Goal: Task Accomplishment & Management: Manage account settings

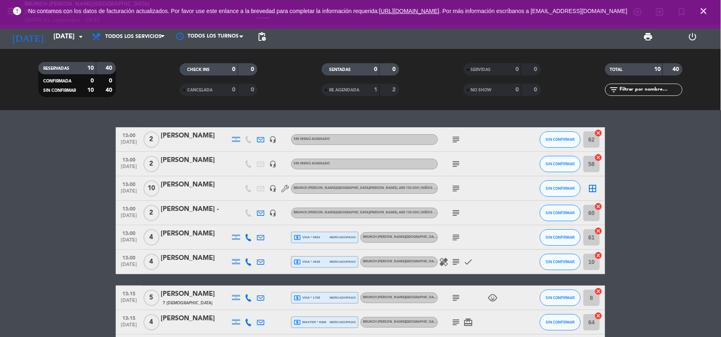
click at [699, 10] on icon "close" at bounding box center [704, 11] width 10 height 10
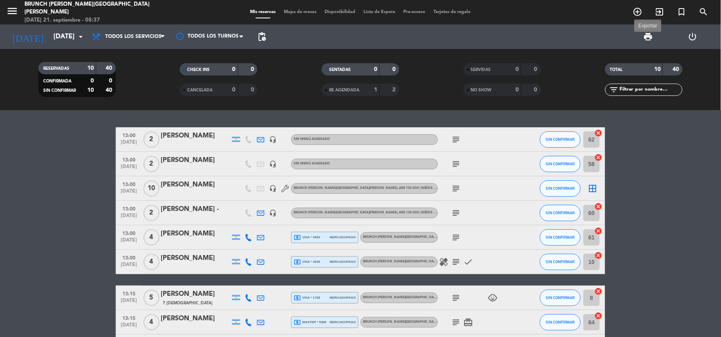
click at [649, 35] on span "print" at bounding box center [648, 37] width 10 height 10
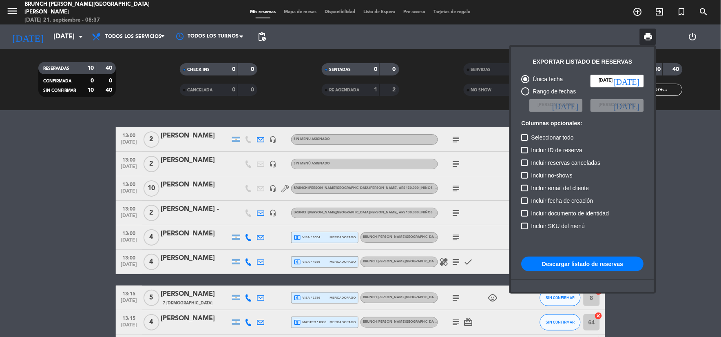
click at [573, 265] on button "Descargar listado de reservas" at bounding box center [583, 263] width 122 height 15
click at [451, 144] on div at bounding box center [360, 168] width 721 height 337
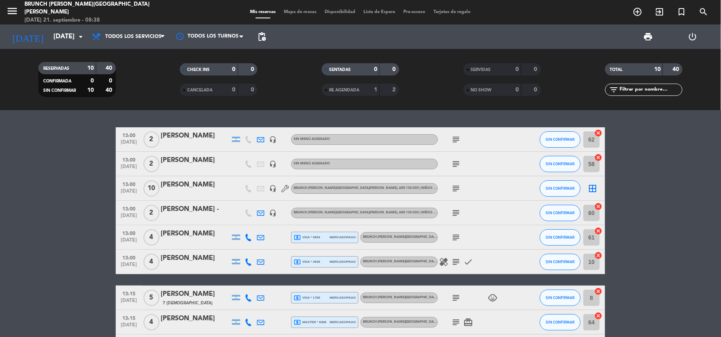
click at [453, 142] on icon "subject" at bounding box center [456, 140] width 10 height 10
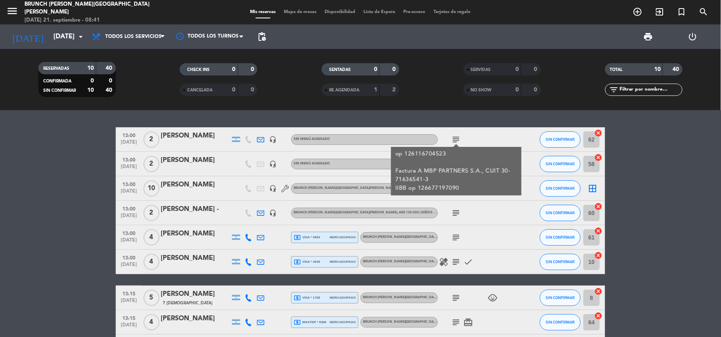
click at [177, 139] on div "[PERSON_NAME]" at bounding box center [195, 135] width 69 height 11
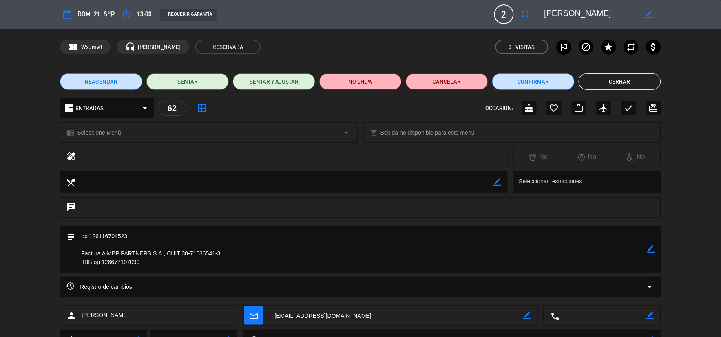
drag, startPoint x: 144, startPoint y: 231, endPoint x: 90, endPoint y: 235, distance: 54.0
click at [90, 235] on textarea at bounding box center [361, 249] width 572 height 46
drag, startPoint x: 146, startPoint y: 261, endPoint x: 101, endPoint y: 264, distance: 44.5
click at [101, 264] on textarea at bounding box center [361, 249] width 572 height 46
click at [610, 74] on button "Cerrar" at bounding box center [620, 81] width 82 height 16
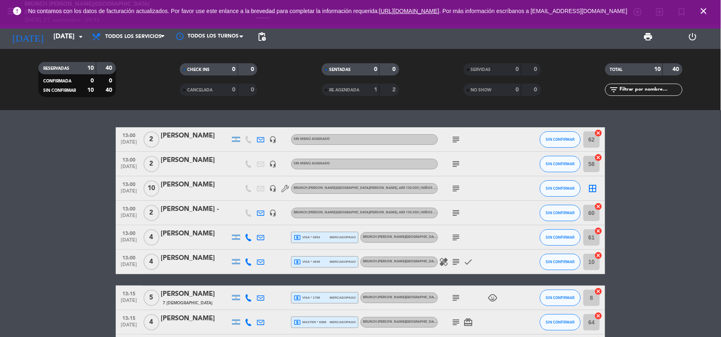
click at [272, 190] on icon "headset_mic" at bounding box center [272, 188] width 7 height 7
click at [456, 185] on icon "subject" at bounding box center [456, 188] width 10 height 10
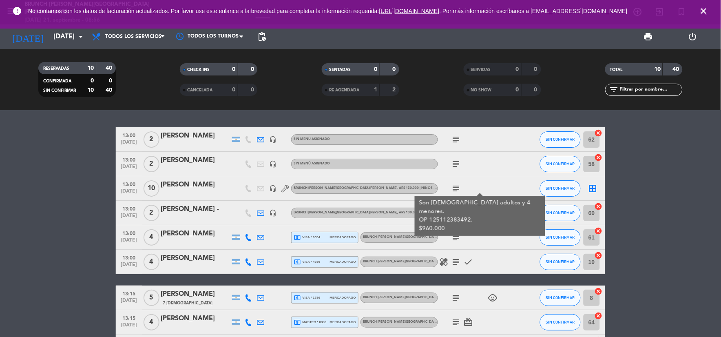
click at [452, 267] on div "healing subject check" at bounding box center [474, 262] width 73 height 24
click at [455, 262] on icon "subject" at bounding box center [456, 262] width 10 height 10
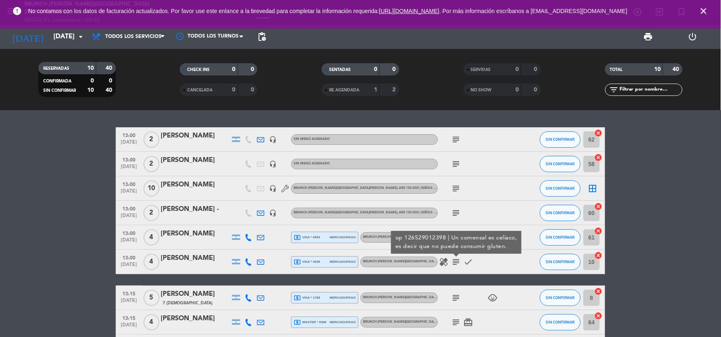
click at [458, 292] on div "subject child_care" at bounding box center [474, 297] width 73 height 24
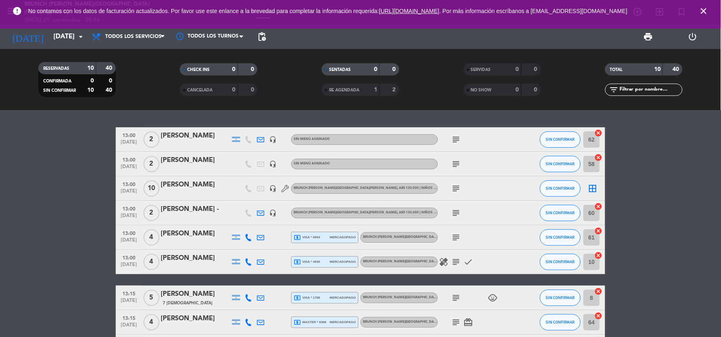
click at [460, 301] on icon "subject" at bounding box center [456, 298] width 10 height 10
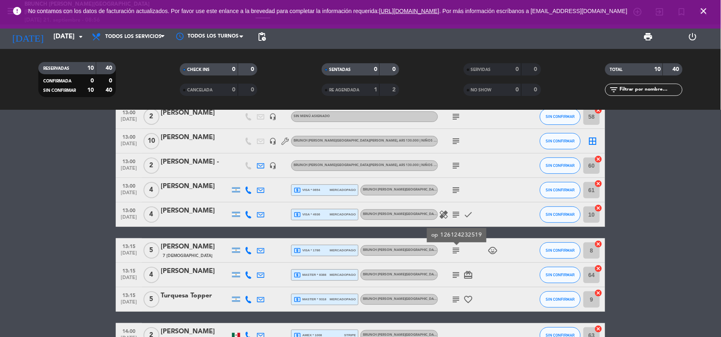
scroll to position [45, 0]
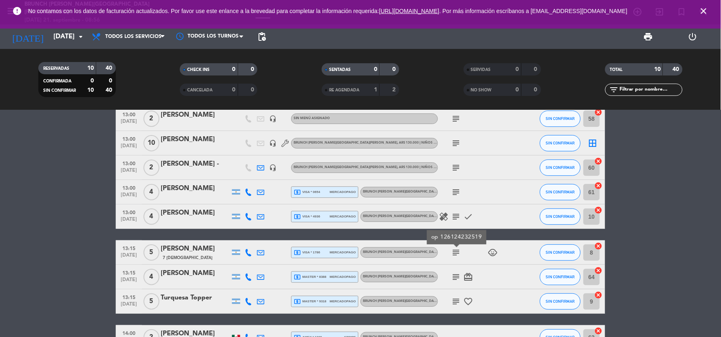
click at [453, 276] on icon "subject" at bounding box center [456, 277] width 10 height 10
click at [458, 304] on icon "subject" at bounding box center [456, 301] width 10 height 10
click at [489, 250] on icon "child_care" at bounding box center [493, 253] width 10 height 10
click at [449, 254] on div "subject child_care 1" at bounding box center [474, 252] width 73 height 24
click at [451, 252] on icon "subject" at bounding box center [456, 253] width 10 height 10
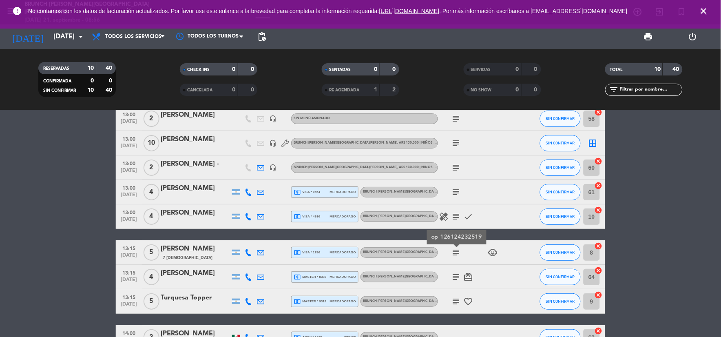
click at [180, 248] on div "[PERSON_NAME]" at bounding box center [195, 248] width 69 height 11
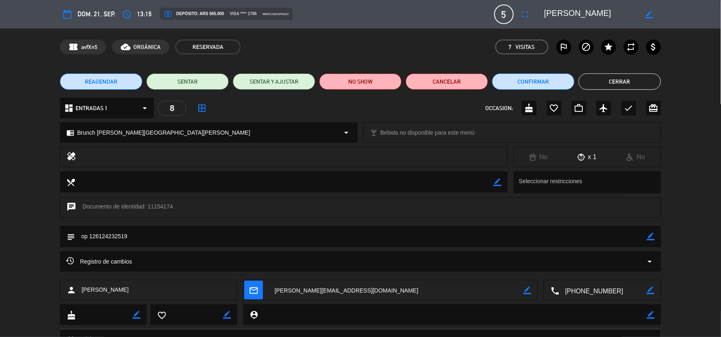
drag, startPoint x: 140, startPoint y: 236, endPoint x: 88, endPoint y: 237, distance: 52.2
click at [88, 237] on textarea at bounding box center [361, 236] width 572 height 21
click at [608, 78] on button "Cerrar" at bounding box center [620, 81] width 82 height 16
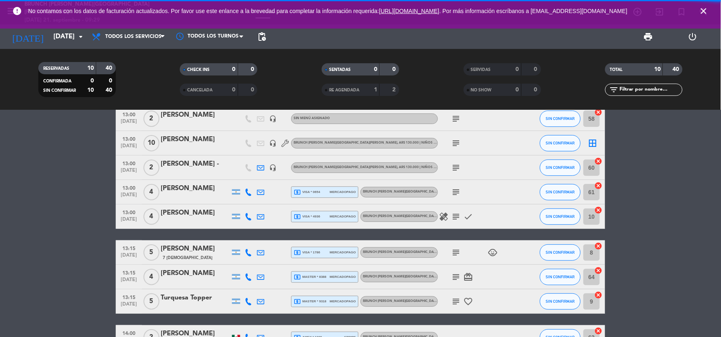
click at [705, 19] on span "close" at bounding box center [704, 11] width 22 height 22
